Goal: Navigation & Orientation: Find specific page/section

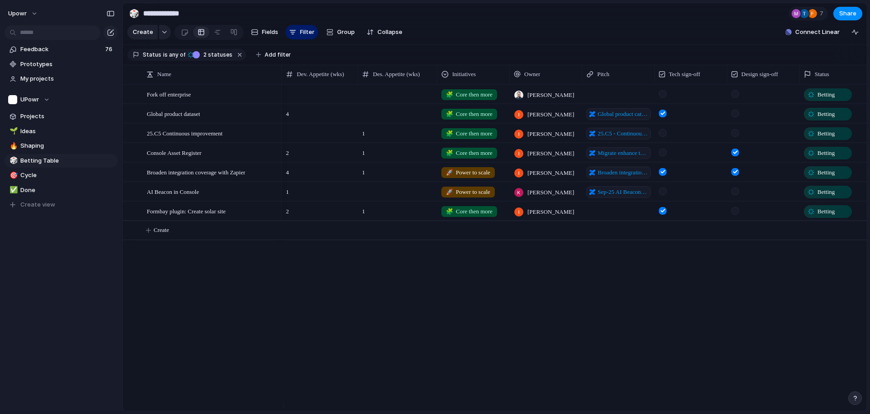
click at [375, 327] on div "🧩 Core then more [PERSON_NAME] Betting 4 🧩 Core then more [PERSON_NAME] Global …" at bounding box center [574, 247] width 585 height 327
drag, startPoint x: 371, startPoint y: 327, endPoint x: 327, endPoint y: 315, distance: 45.5
click at [327, 315] on div "🧩 Core then more [PERSON_NAME] Betting 4 🧩 Core then more [PERSON_NAME] Global …" at bounding box center [574, 247] width 585 height 327
click at [15, 285] on div "Feedback 76 Prototypes My projects UPowr Projects 🌱 Ideas 🔥 Shaping 🎲 Betting T…" at bounding box center [61, 142] width 122 height 285
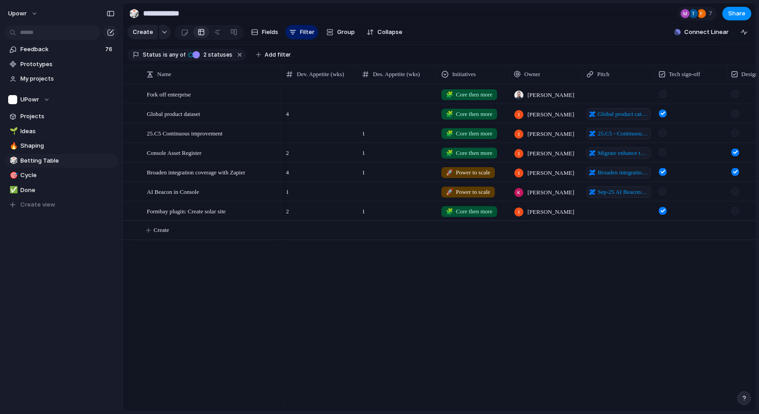
click at [263, 359] on div "Fork off enterprise Global product dataset 25.C5 Continuous improvement Console…" at bounding box center [439, 247] width 633 height 327
click at [244, 351] on div "Fork off enterprise Global product dataset 25.C5 Continuous improvement Console…" at bounding box center [439, 247] width 633 height 327
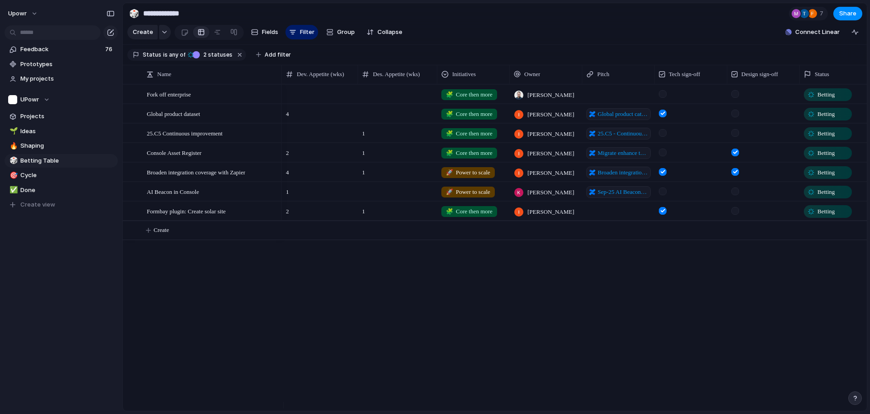
click at [718, 345] on div "🧩 Core then more [PERSON_NAME] Betting 4 🧩 Core then more [PERSON_NAME] Global …" at bounding box center [574, 247] width 585 height 327
click at [738, 137] on div at bounding box center [735, 133] width 8 height 8
click at [28, 156] on span "Betting Table" at bounding box center [67, 160] width 94 height 9
click at [29, 163] on span "Betting Table" at bounding box center [67, 160] width 94 height 9
click at [28, 164] on span "Betting Table" at bounding box center [67, 160] width 94 height 9
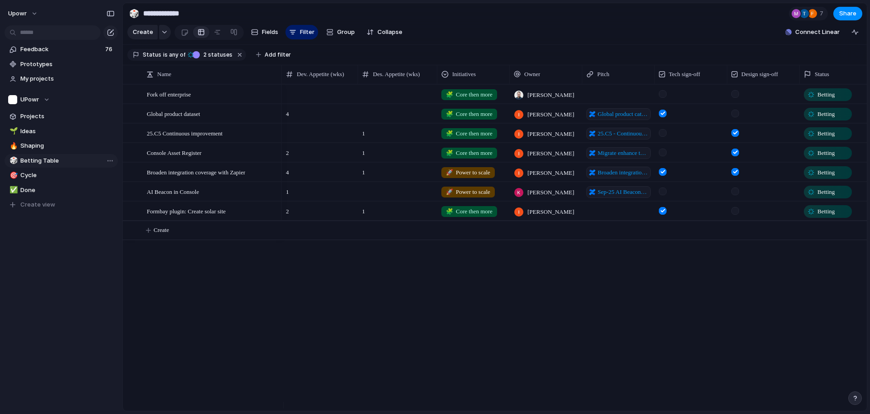
click at [29, 163] on span "Betting Table" at bounding box center [67, 160] width 94 height 9
click at [554, 350] on div "🧩 Core then more [PERSON_NAME] Betting 4 🧩 Core then more [PERSON_NAME] Global …" at bounding box center [574, 247] width 585 height 327
click at [30, 178] on span "Cycle" at bounding box center [67, 175] width 94 height 9
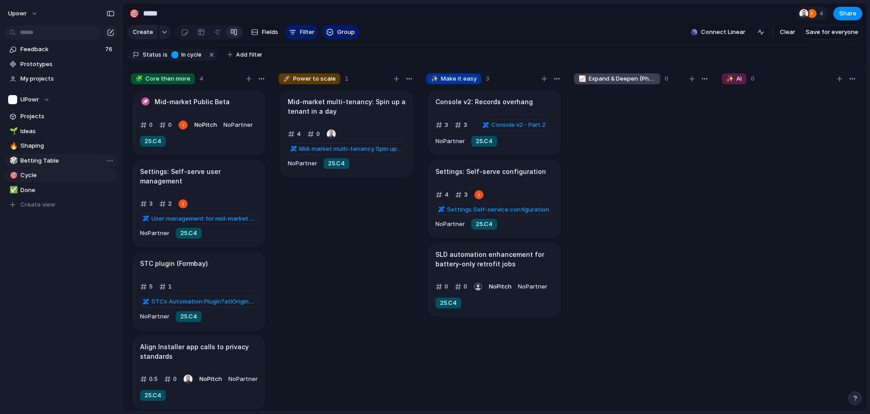
click at [39, 164] on span "Betting Table" at bounding box center [67, 160] width 94 height 9
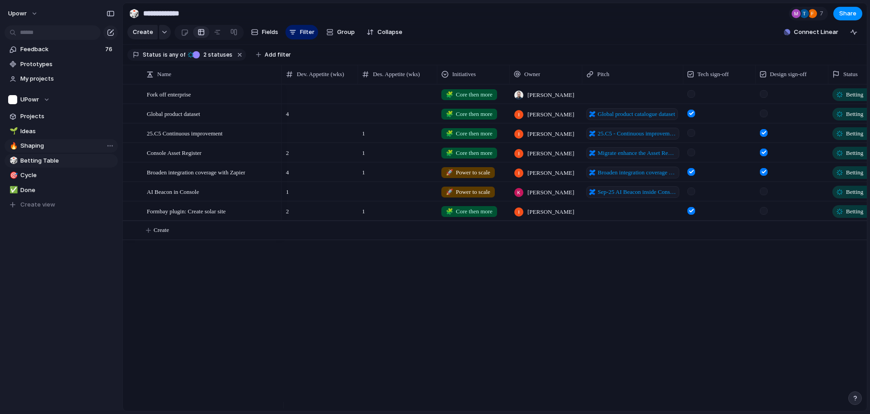
click at [40, 151] on link "🔥 Shaping" at bounding box center [61, 146] width 113 height 14
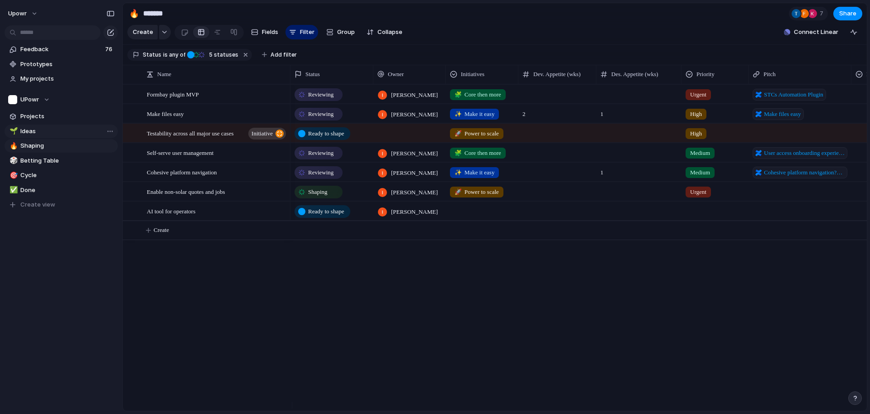
click at [49, 132] on span "Ideas" at bounding box center [67, 131] width 94 height 9
type input "*****"
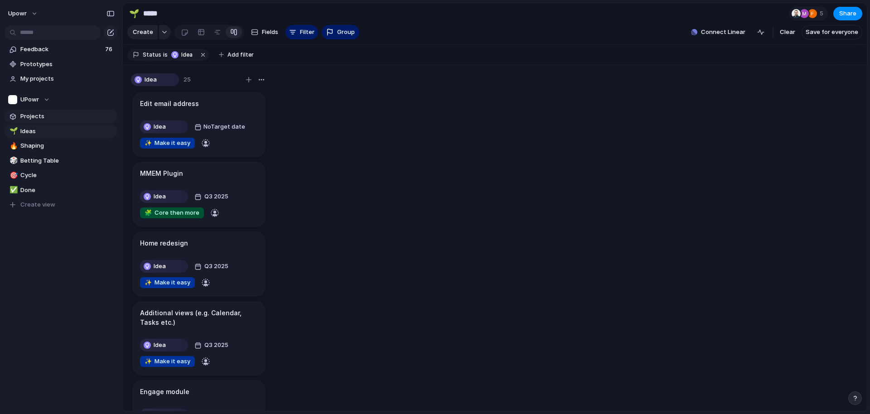
click at [52, 112] on span "Projects" at bounding box center [67, 116] width 94 height 9
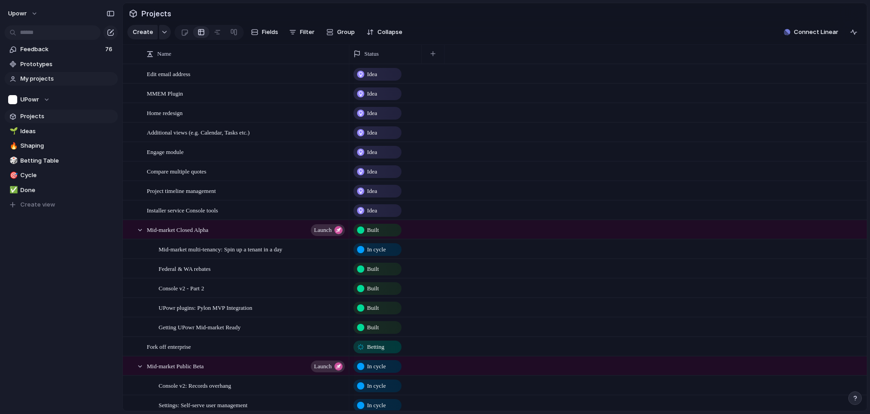
click at [57, 77] on span "My projects" at bounding box center [67, 78] width 94 height 9
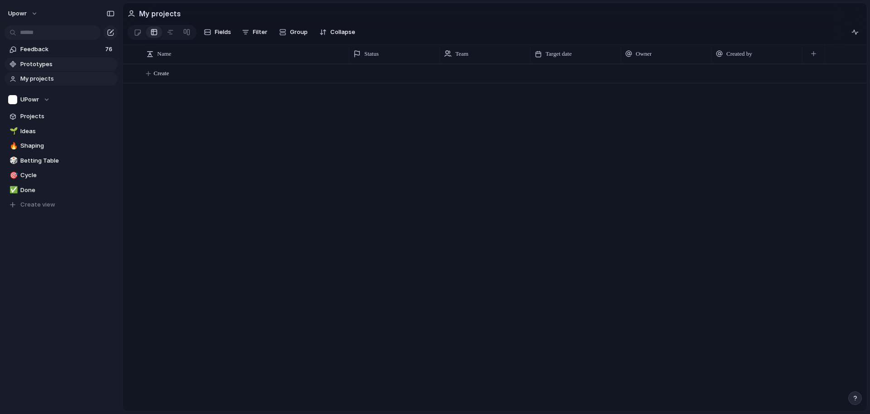
click at [55, 66] on span "Prototypes" at bounding box center [67, 64] width 94 height 9
click at [50, 145] on span "Shaping" at bounding box center [67, 145] width 94 height 9
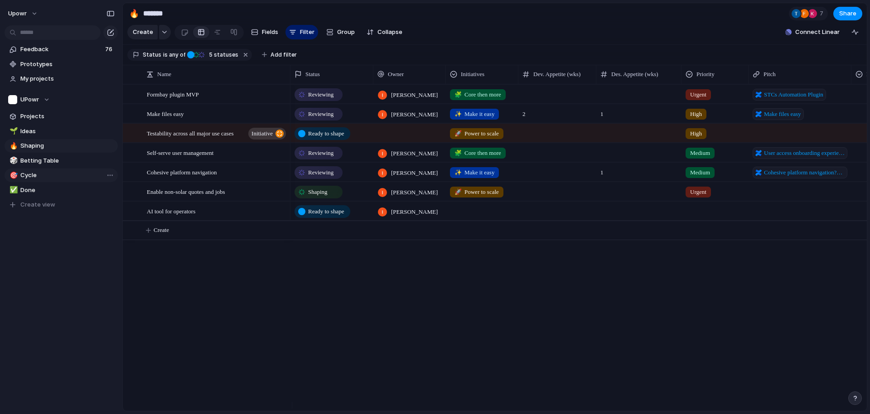
click at [39, 171] on span "Cycle" at bounding box center [67, 175] width 94 height 9
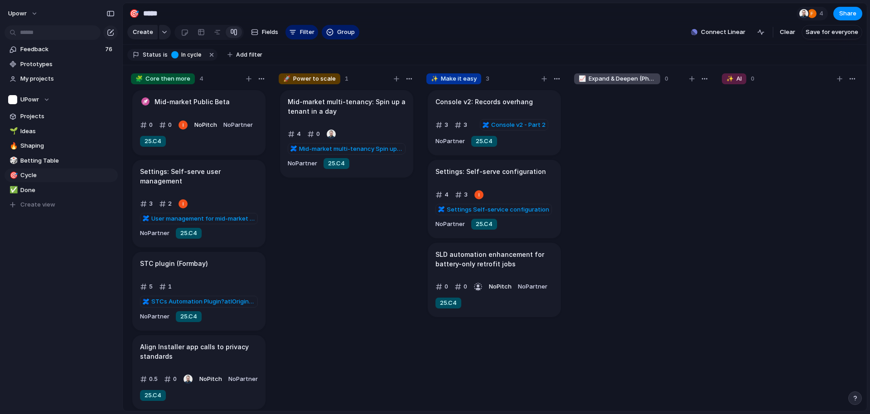
click at [43, 153] on div "🌱 Ideas 🔥 Shaping 🎲 Betting Table 🎯 Cycle ✅ Done To pick up a draggable item, p…" at bounding box center [61, 168] width 113 height 87
click at [42, 162] on span "Betting Table" at bounding box center [67, 160] width 94 height 9
type input "**********"
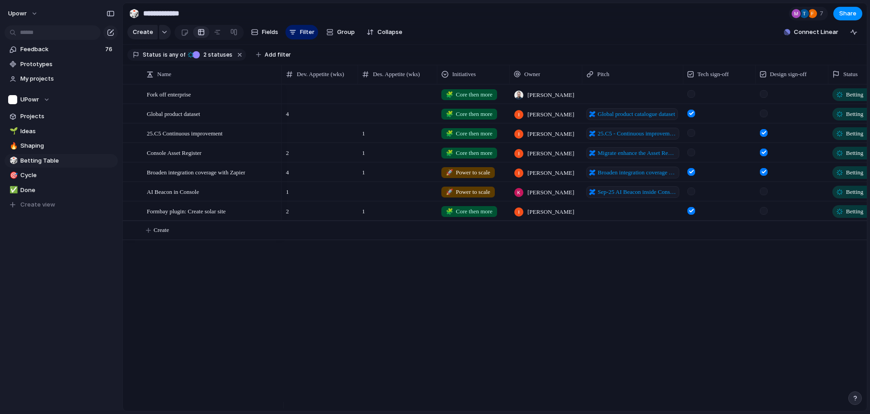
click at [209, 288] on div "Fork off enterprise Global product dataset 25.C5 Continuous improvement Console…" at bounding box center [495, 247] width 744 height 327
click at [356, 327] on div "🧩 Core then more [PERSON_NAME] Betting 4 🧩 Core then more [PERSON_NAME] Global …" at bounding box center [574, 247] width 585 height 327
click at [369, 322] on div "🧩 Core then more [PERSON_NAME] Betting 4 🧩 Core then more [PERSON_NAME] Global …" at bounding box center [574, 247] width 585 height 327
click at [370, 322] on div "🧩 Core then more [PERSON_NAME] Betting 4 🧩 Core then more [PERSON_NAME] Global …" at bounding box center [574, 247] width 585 height 327
click at [367, 318] on div "🧩 Core then more [PERSON_NAME] Betting 4 🧩 Core then more [PERSON_NAME] Global …" at bounding box center [574, 247] width 585 height 327
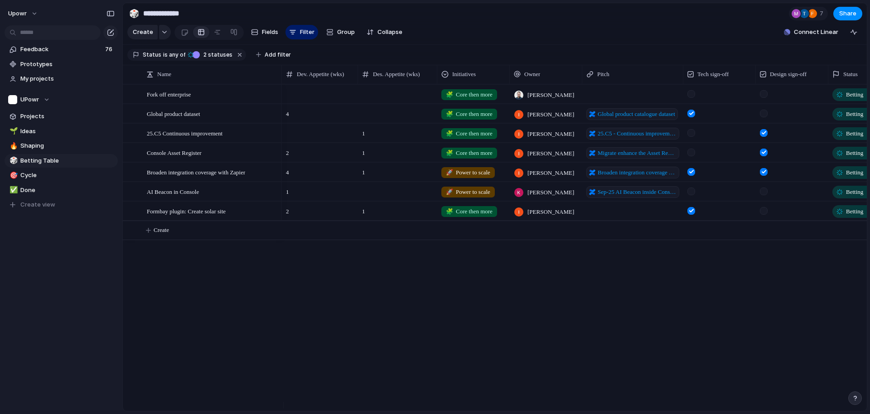
click at [367, 318] on div "🧩 Core then more [PERSON_NAME] Betting 4 🧩 Core then more [PERSON_NAME] Global …" at bounding box center [574, 247] width 585 height 327
click at [238, 292] on div "Fork off enterprise Global product dataset 25.C5 Continuous improvement Console…" at bounding box center [495, 247] width 744 height 327
click at [16, 315] on div "upowr Feedback 76 Prototypes My projects UPowr Projects 🌱 Ideas 🔥 Shaping 🎲 Bet…" at bounding box center [61, 207] width 122 height 414
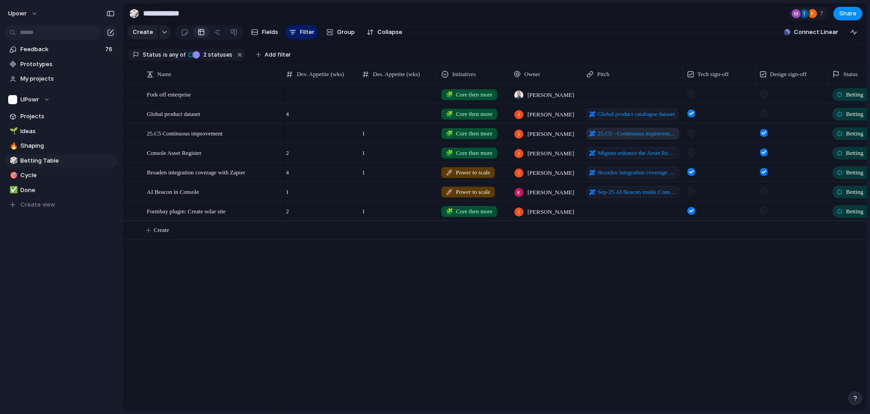
click at [650, 138] on span "25.C5 - Continuous improvement pitch items" at bounding box center [637, 133] width 79 height 9
click at [621, 158] on span "Migrate enhance the Asset Register" at bounding box center [637, 153] width 79 height 9
